Goal: Find specific page/section: Find specific page/section

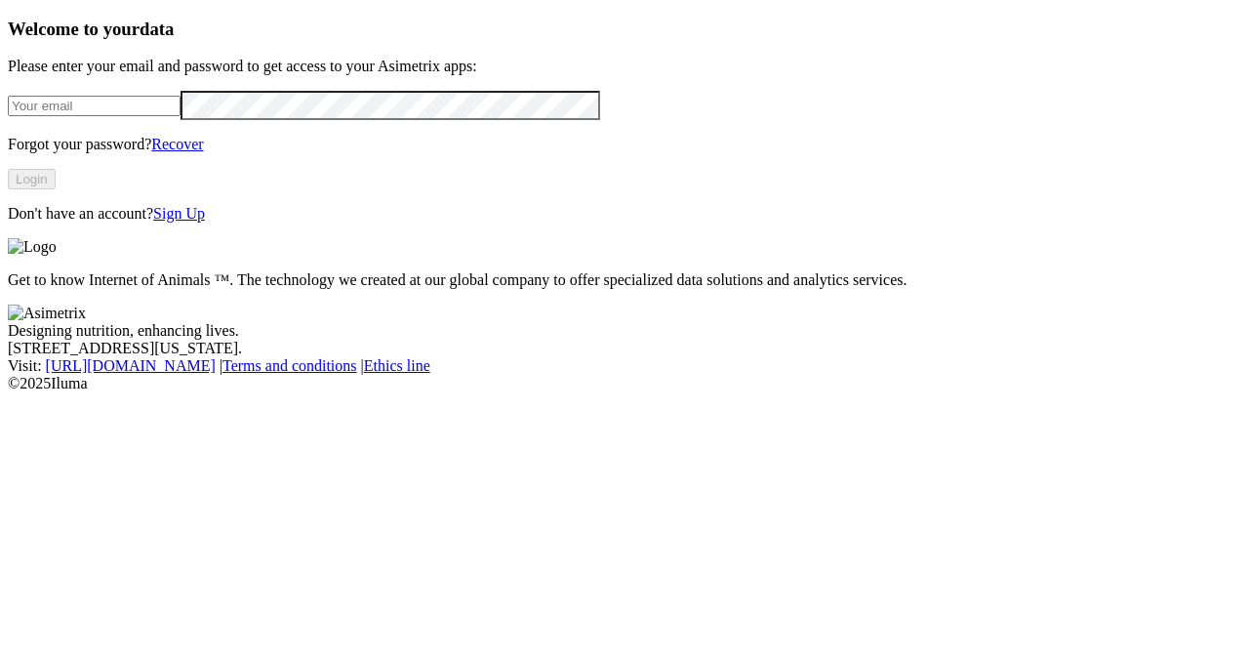
type input "[PERSON_NAME][EMAIL_ADDRESS][DOMAIN_NAME]"
click at [56, 189] on button "Login" at bounding box center [32, 179] width 48 height 20
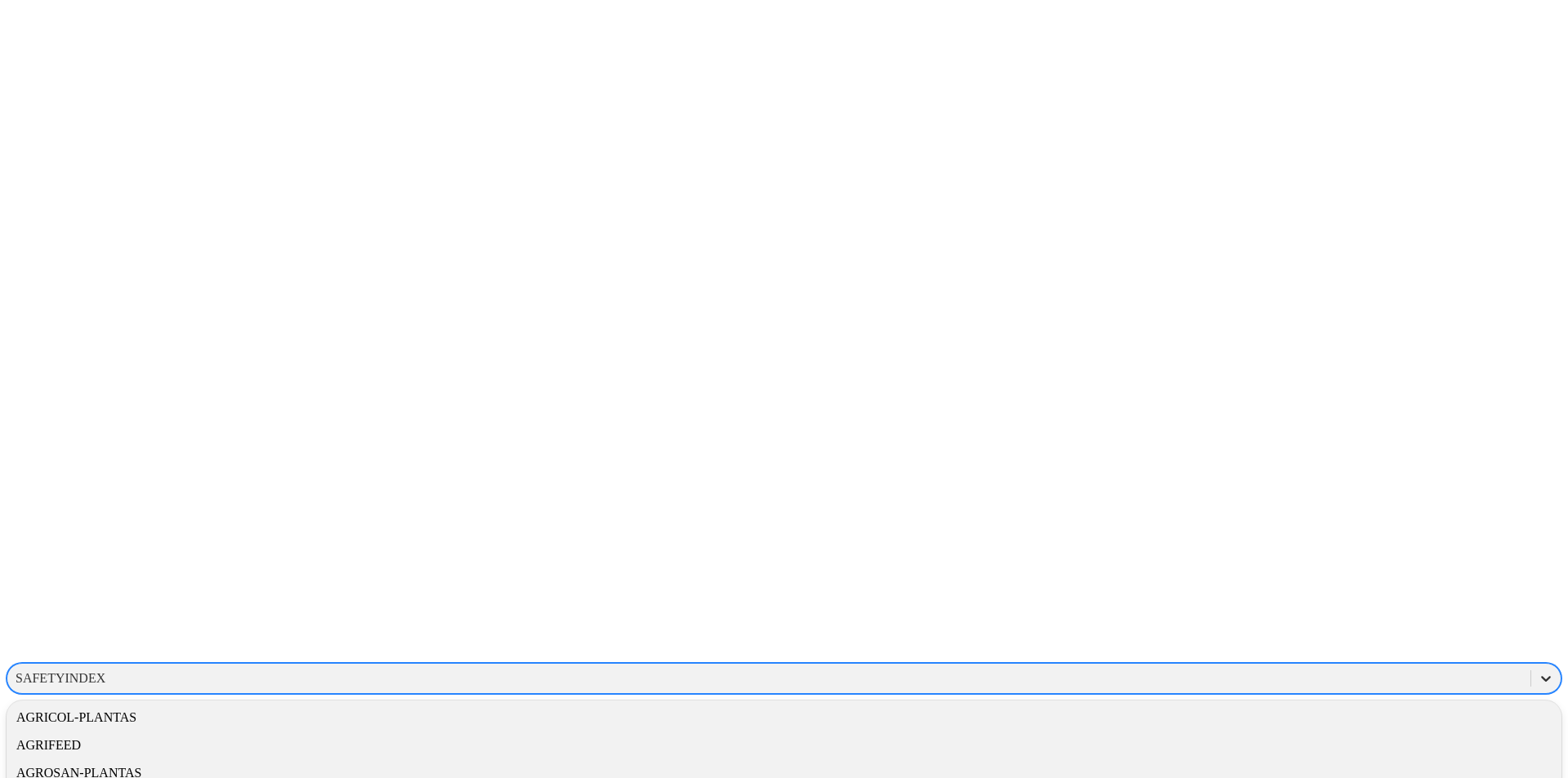
click at [1538, 670] on icon at bounding box center [1546, 678] width 17 height 17
click at [1332, 712] on div "CONSULTANTS" at bounding box center [784, 725] width 1555 height 28
